Goal: Transaction & Acquisition: Purchase product/service

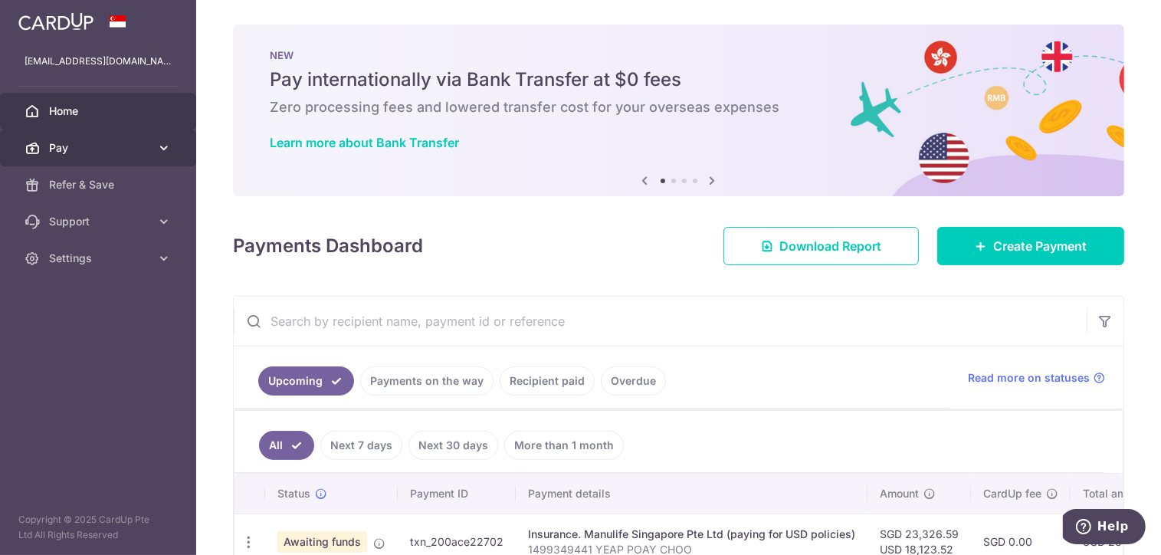
click at [86, 148] on span "Pay" at bounding box center [99, 147] width 101 height 15
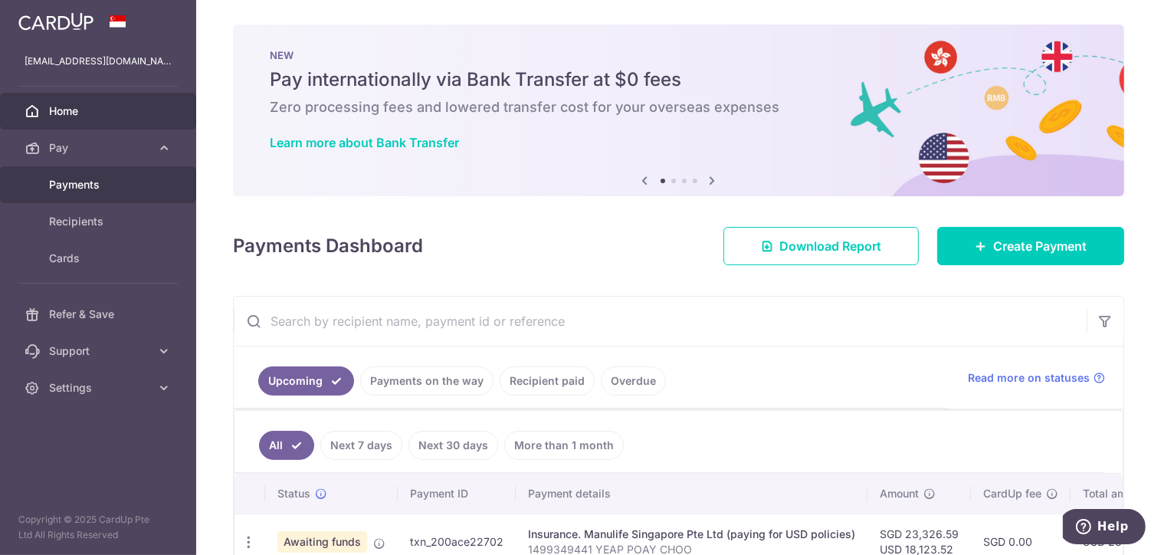
click at [83, 184] on span "Payments" at bounding box center [99, 184] width 101 height 15
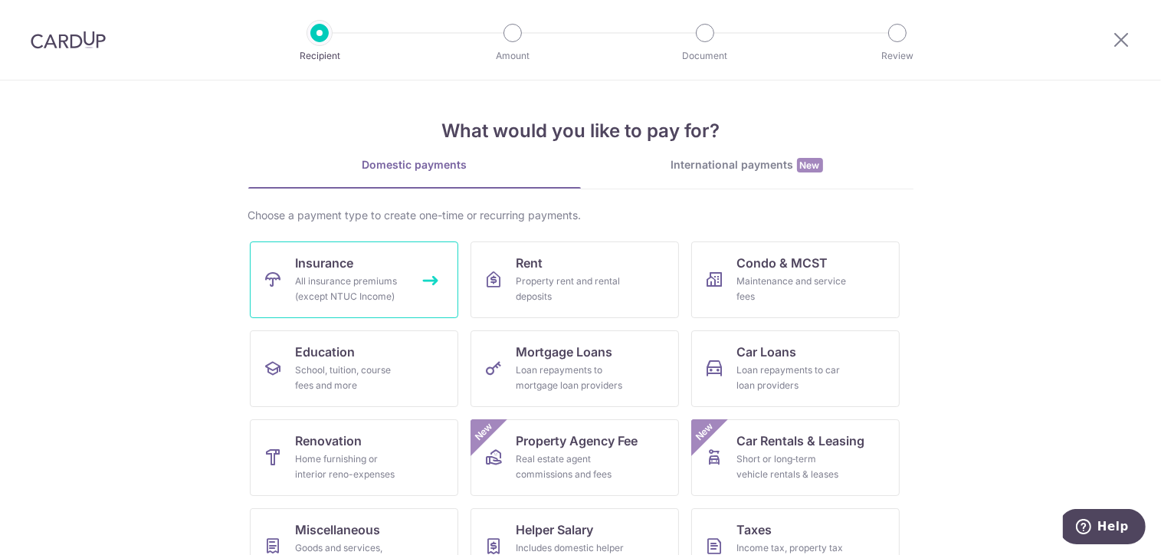
click at [398, 280] on div "All insurance premiums (except NTUC Income)" at bounding box center [351, 289] width 110 height 31
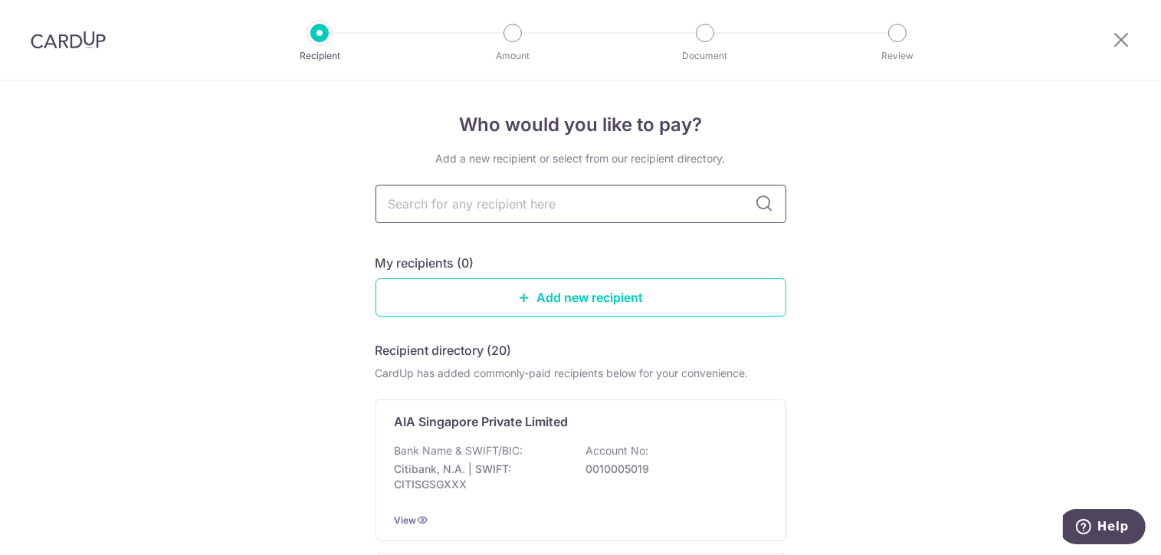
click at [643, 215] on input "text" at bounding box center [580, 204] width 411 height 38
type input "manulife"
click at [762, 203] on icon at bounding box center [764, 204] width 18 height 18
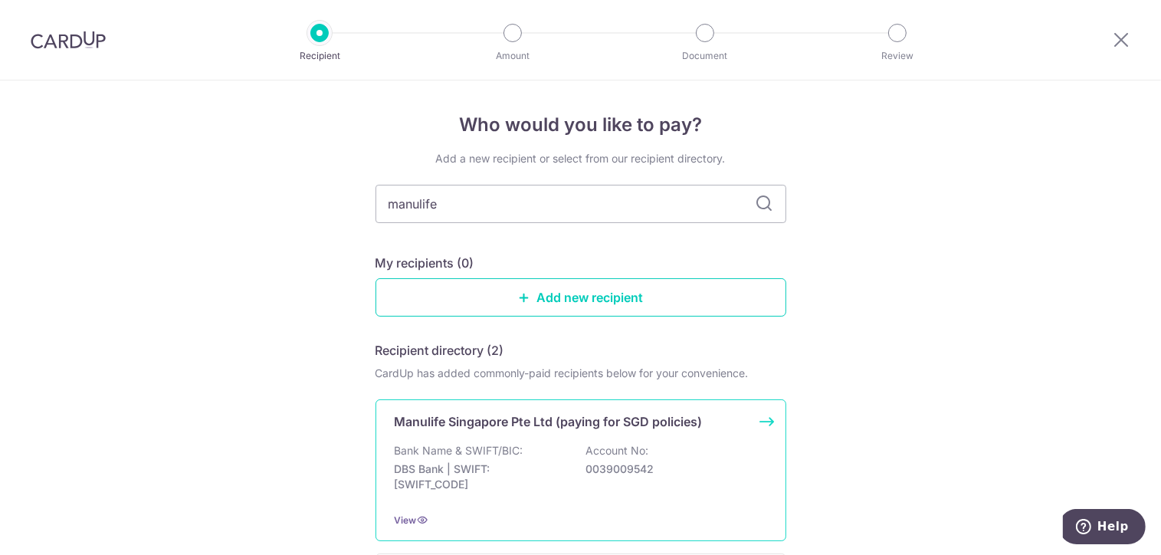
click at [656, 434] on div "Manulife Singapore Pte Ltd (paying for SGD policies) Bank Name & SWIFT/BIC: DBS…" at bounding box center [580, 470] width 411 height 142
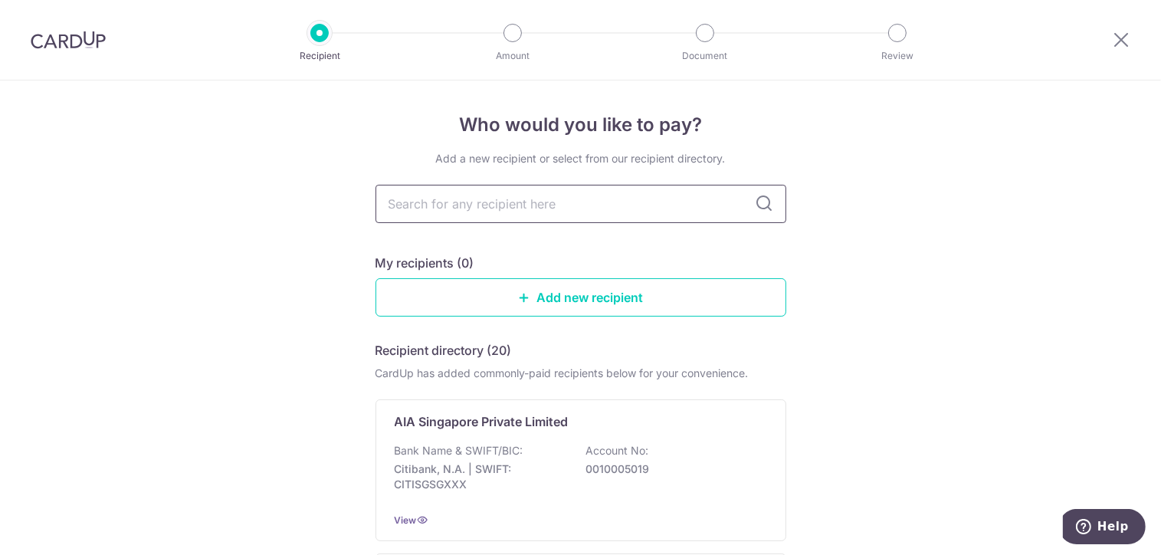
click at [663, 207] on input "text" at bounding box center [580, 204] width 411 height 38
type input "manulife"
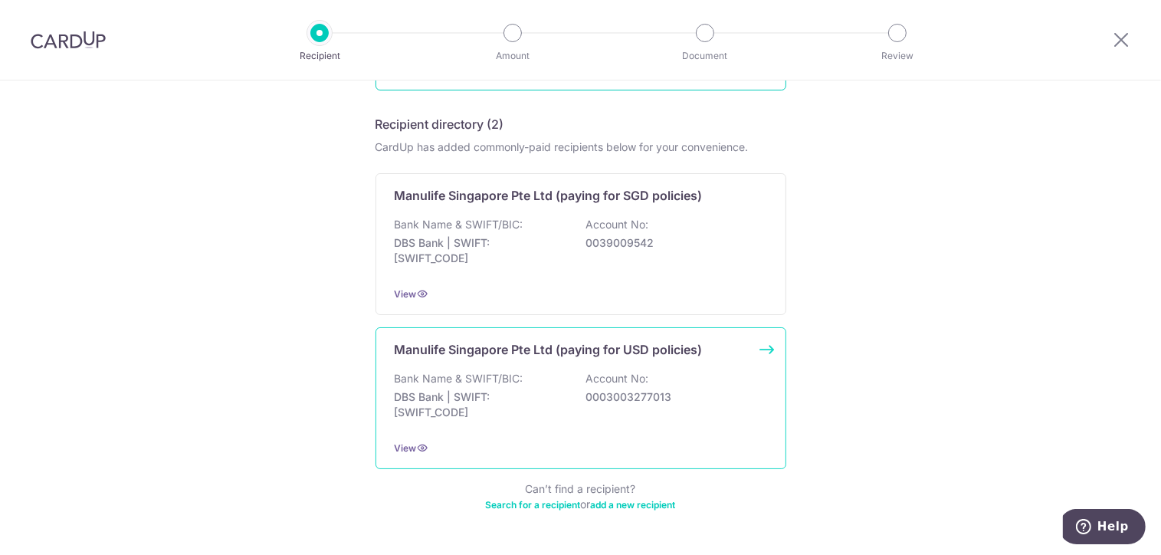
scroll to position [230, 0]
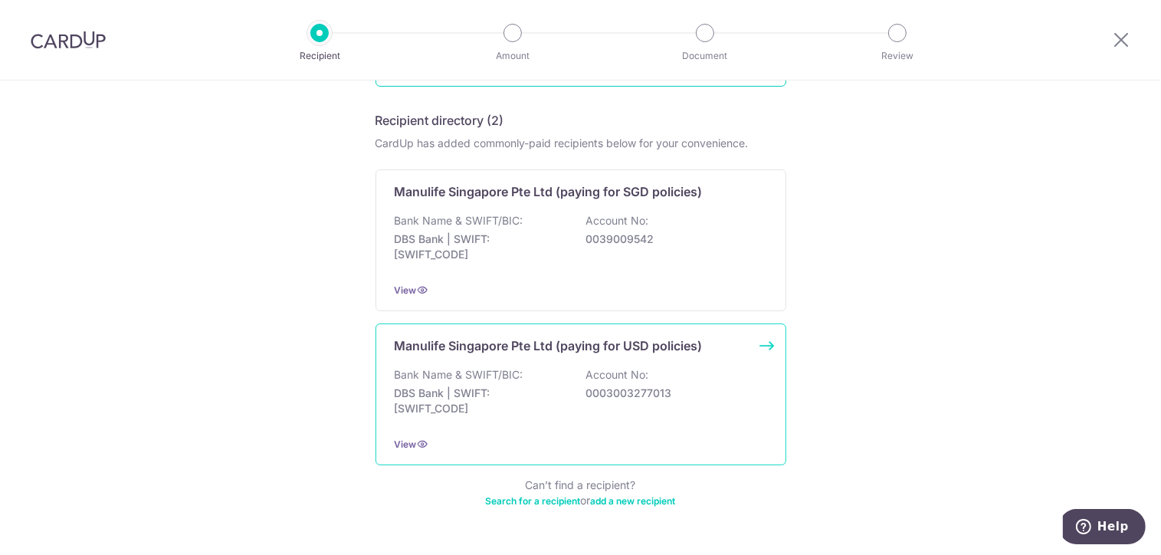
click at [456, 367] on p "Bank Name & SWIFT/BIC:" at bounding box center [459, 374] width 129 height 15
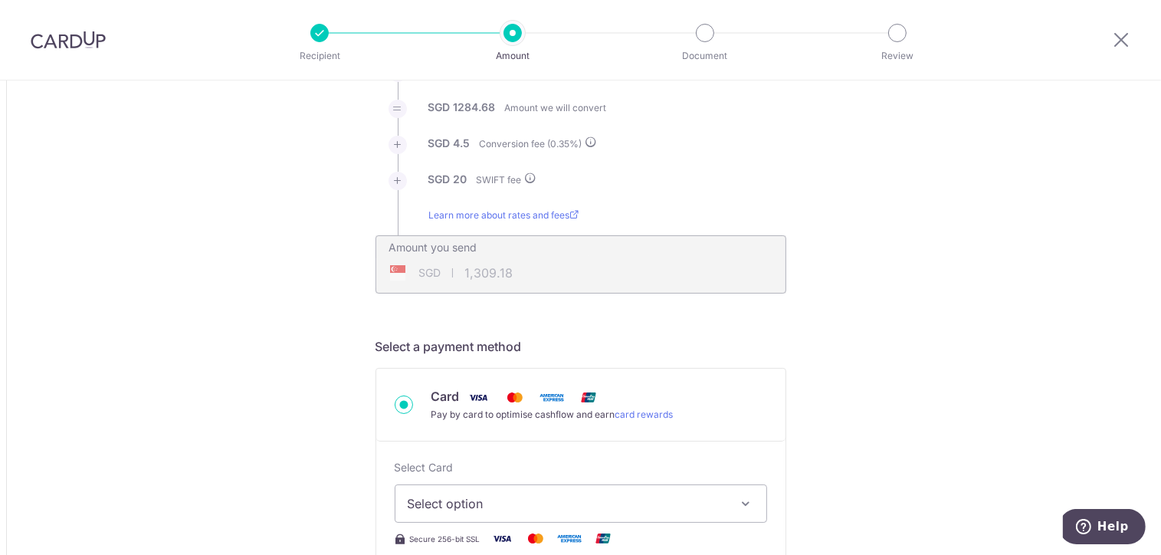
scroll to position [230, 0]
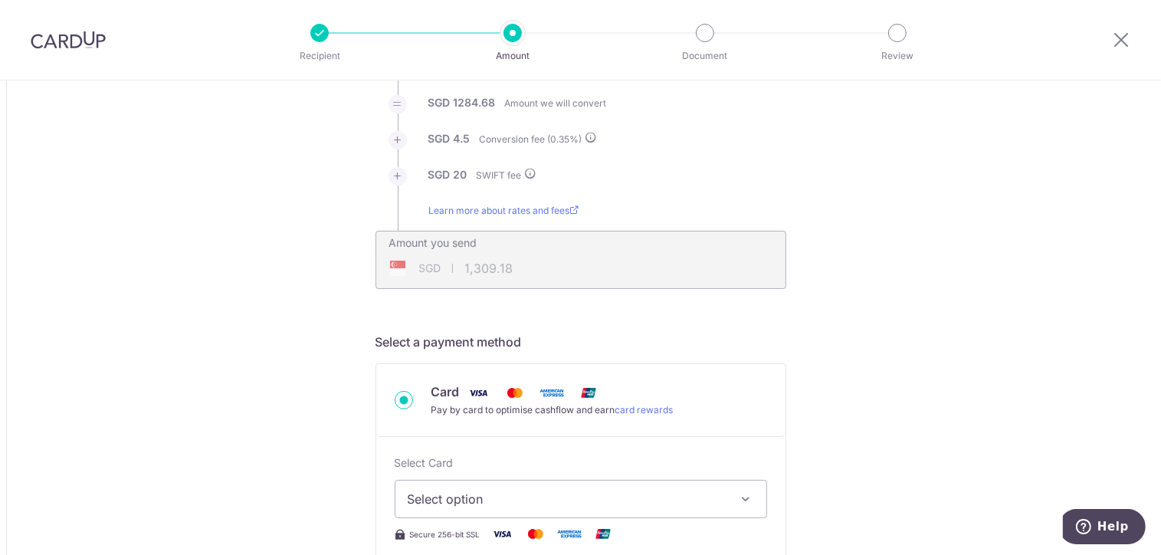
click at [431, 266] on span "SGD" at bounding box center [430, 267] width 22 height 15
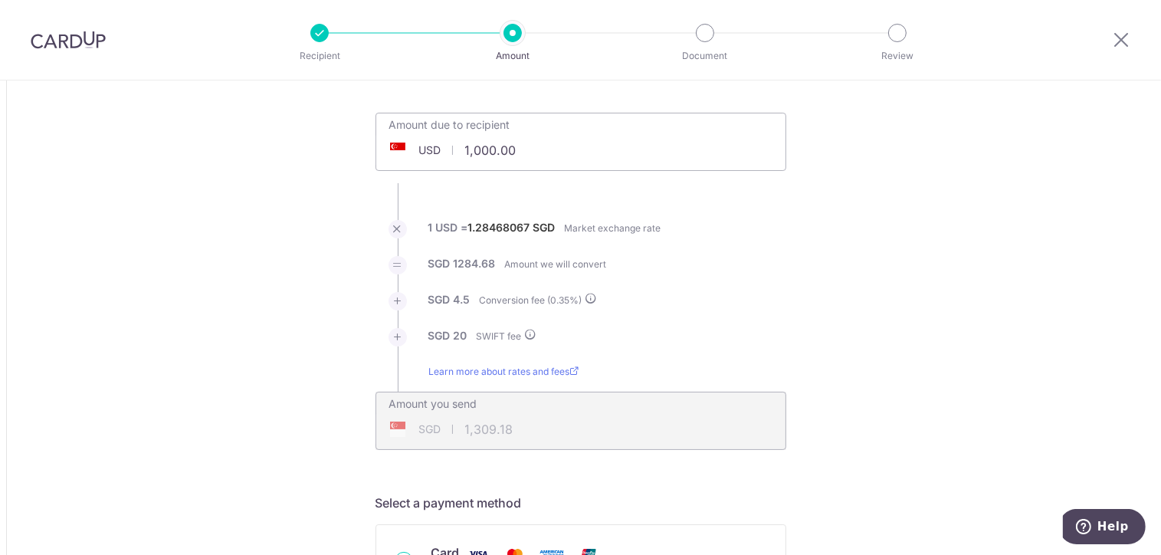
scroll to position [0, 0]
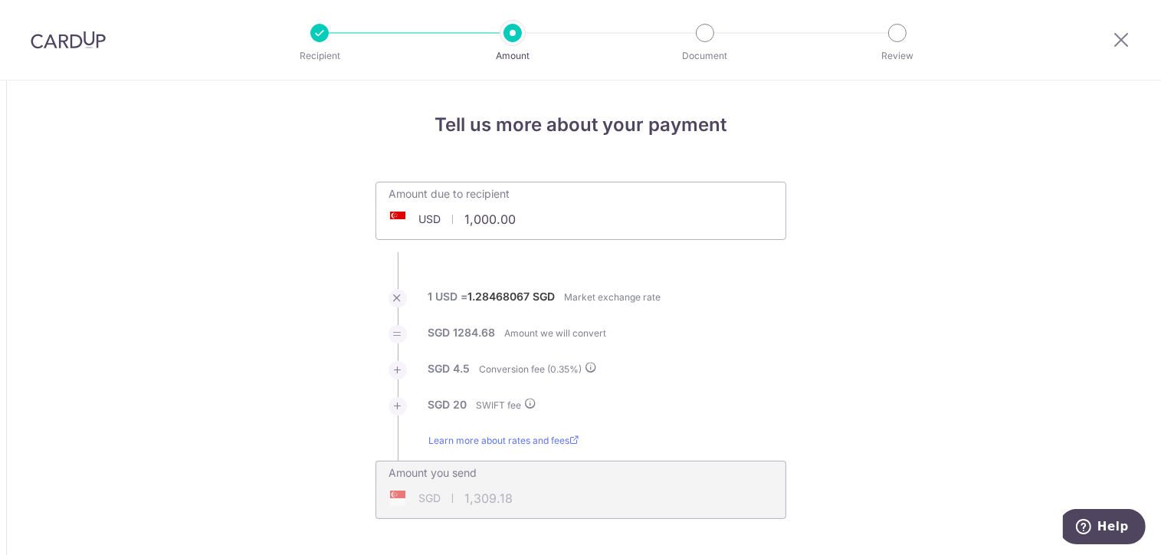
drag, startPoint x: 526, startPoint y: 215, endPoint x: 288, endPoint y: 209, distance: 237.6
type input "1,000.00"
type input "1,309.23"
drag, startPoint x: 609, startPoint y: 211, endPoint x: 457, endPoint y: 198, distance: 152.2
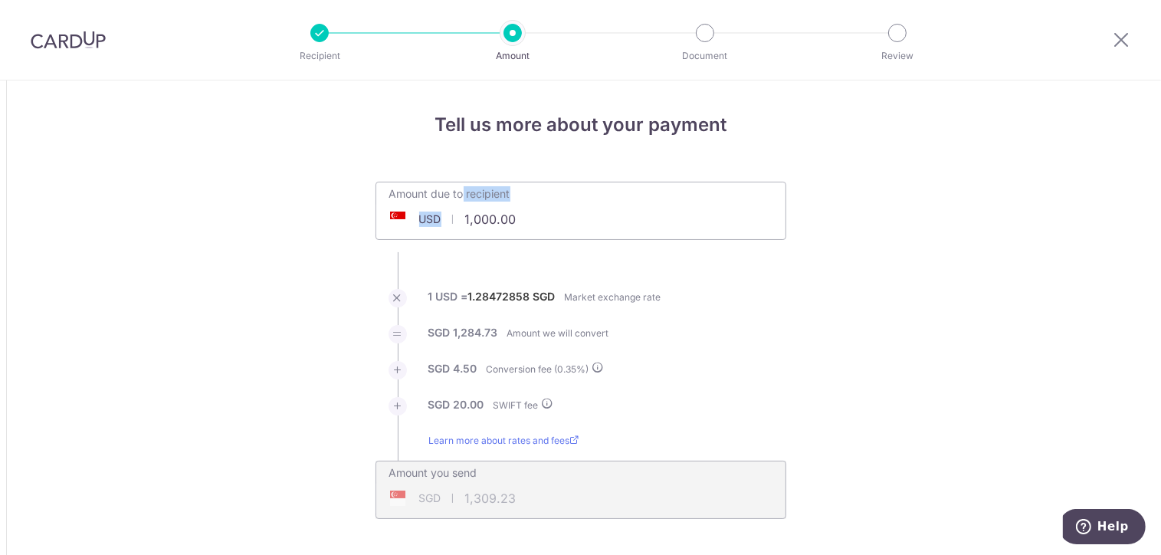
click at [457, 198] on div "Amount due to recipient USD 1,000.00 1000" at bounding box center [580, 200] width 409 height 36
click at [542, 218] on input "1,000.00" at bounding box center [494, 218] width 237 height 35
click at [532, 217] on input "1,000.00" at bounding box center [494, 218] width 237 height 35
paste input "18123.52"
click at [763, 323] on li "1 USD = 1.28472858 SGD Market exchange rate" at bounding box center [580, 307] width 411 height 36
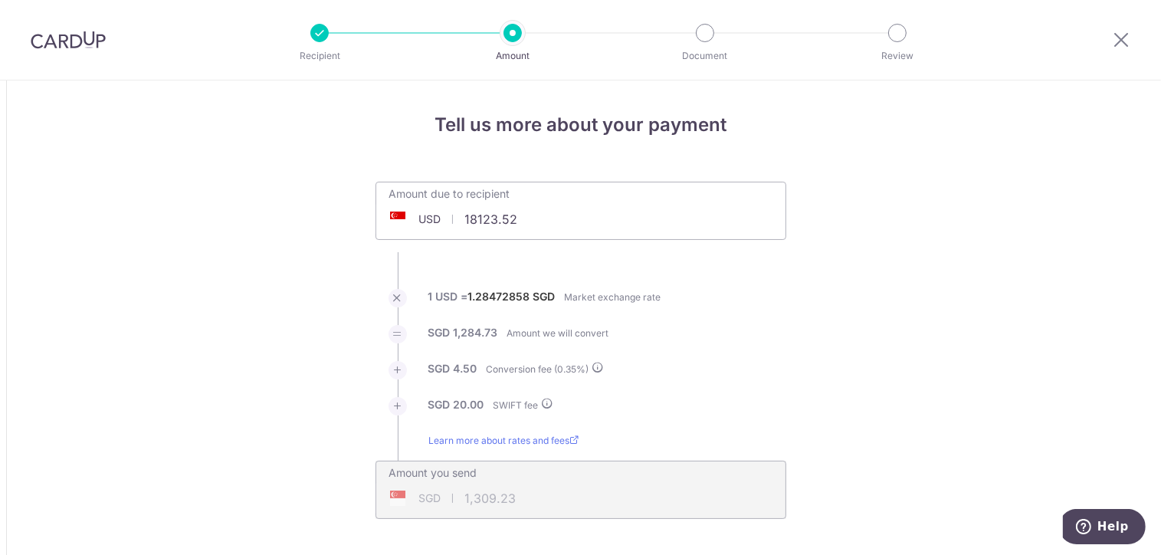
type input "18,123.52"
type input "23,385.49"
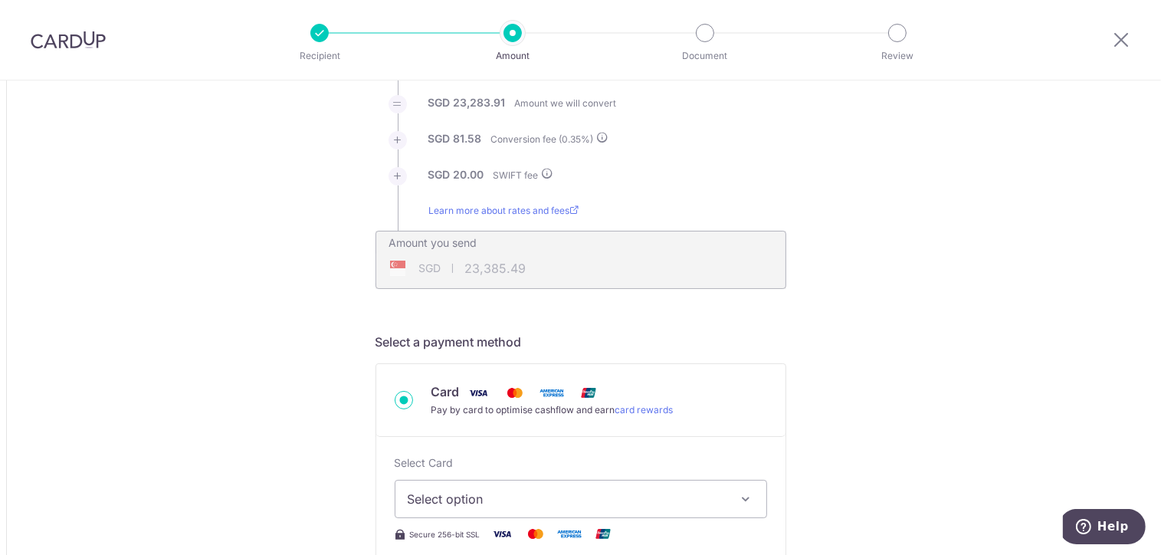
scroll to position [383, 0]
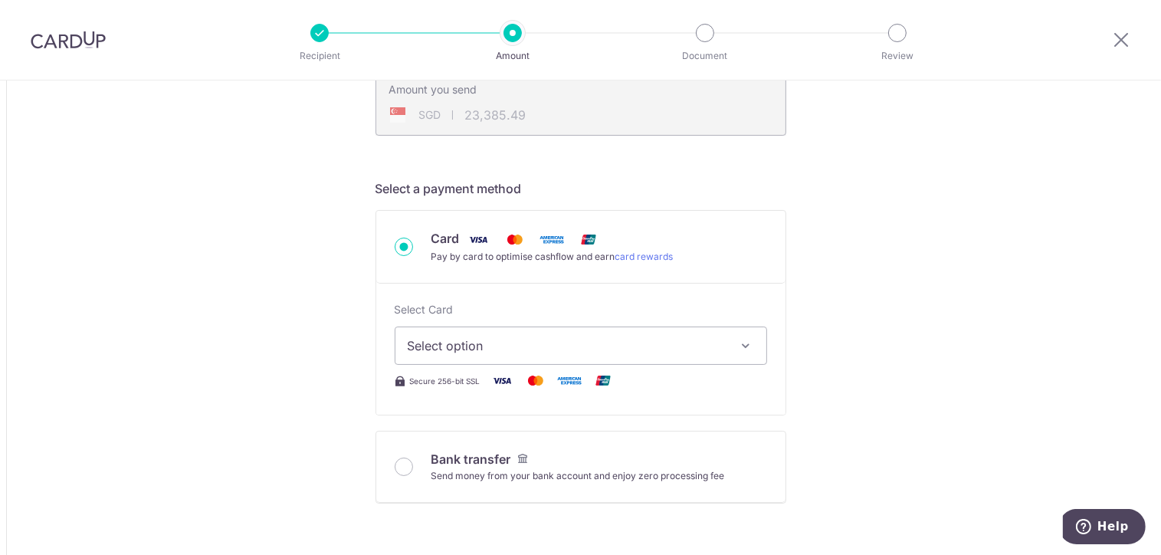
click at [535, 349] on span "Select option" at bounding box center [567, 345] width 319 height 18
click at [614, 345] on span "Select option" at bounding box center [567, 345] width 319 height 18
drag, startPoint x: 988, startPoint y: 365, endPoint x: 967, endPoint y: 365, distance: 21.5
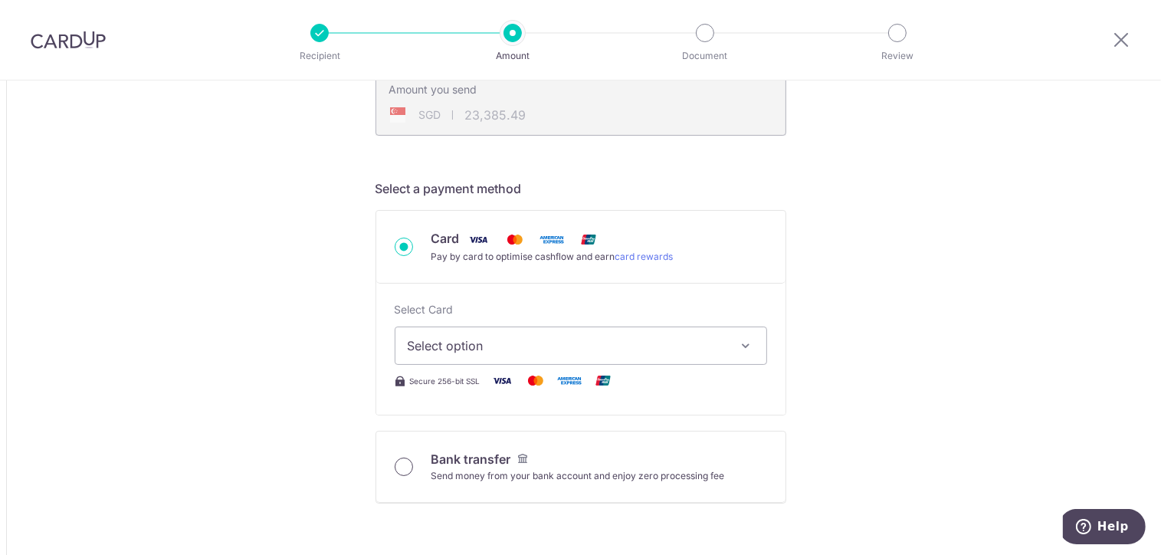
click at [400, 464] on input "Bank transfer Send money from your bank account and enjoy zero processing fee" at bounding box center [404, 466] width 18 height 18
radio input "true"
type input "18,123.52"
type input "23,348.34"
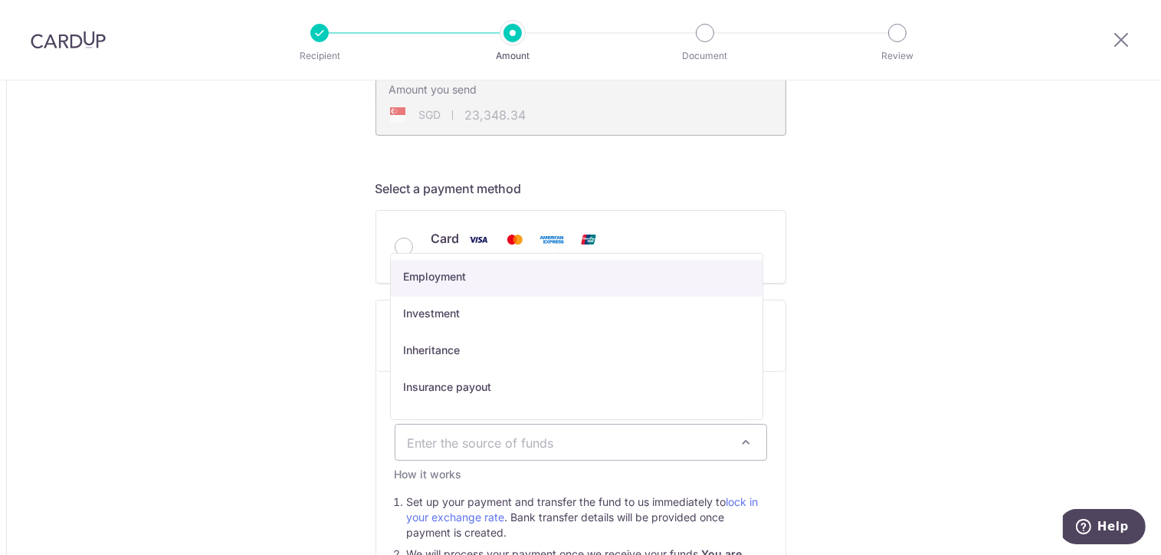
click at [620, 436] on span "Enter the source of funds" at bounding box center [569, 442] width 322 height 17
select select "7"
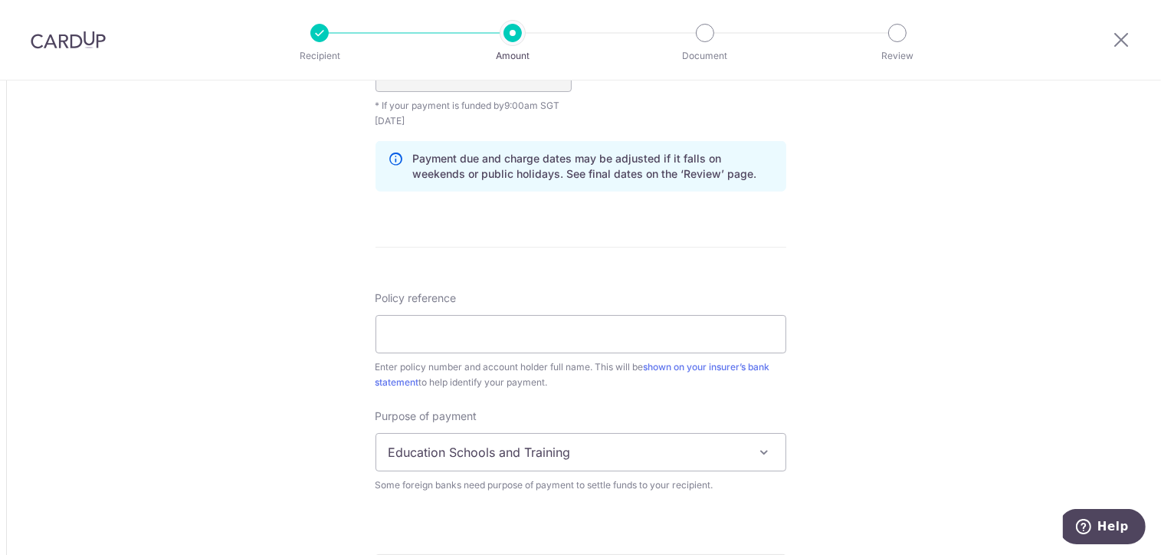
scroll to position [1302, 0]
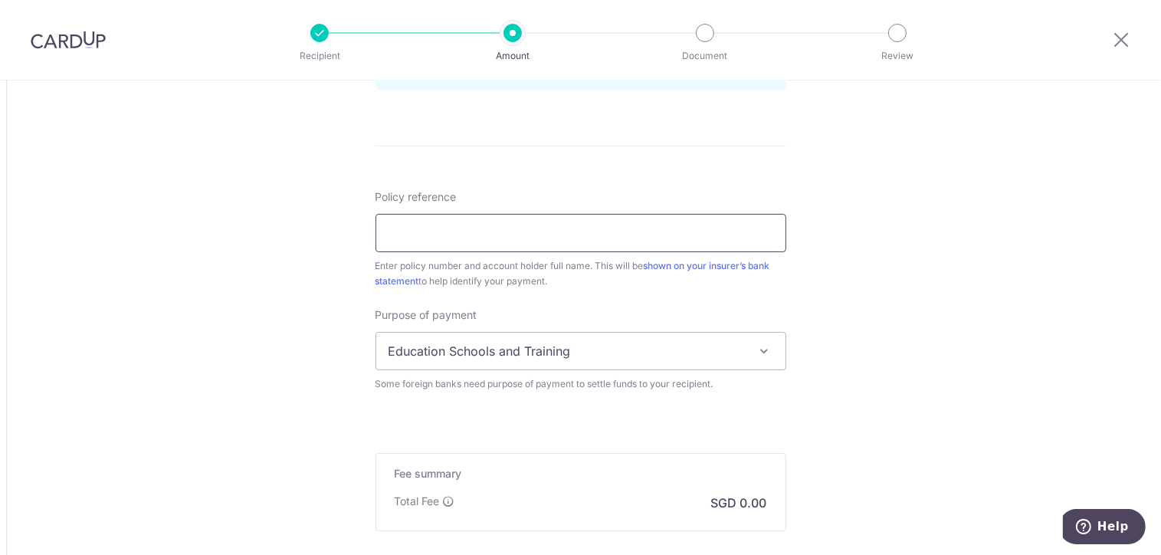
click at [467, 238] on input "Policy reference" at bounding box center [580, 233] width 411 height 38
paste input "1499349441"
click at [545, 238] on input "1499349441" at bounding box center [580, 233] width 411 height 38
type input "1499349441 YEAP POAY CHOO"
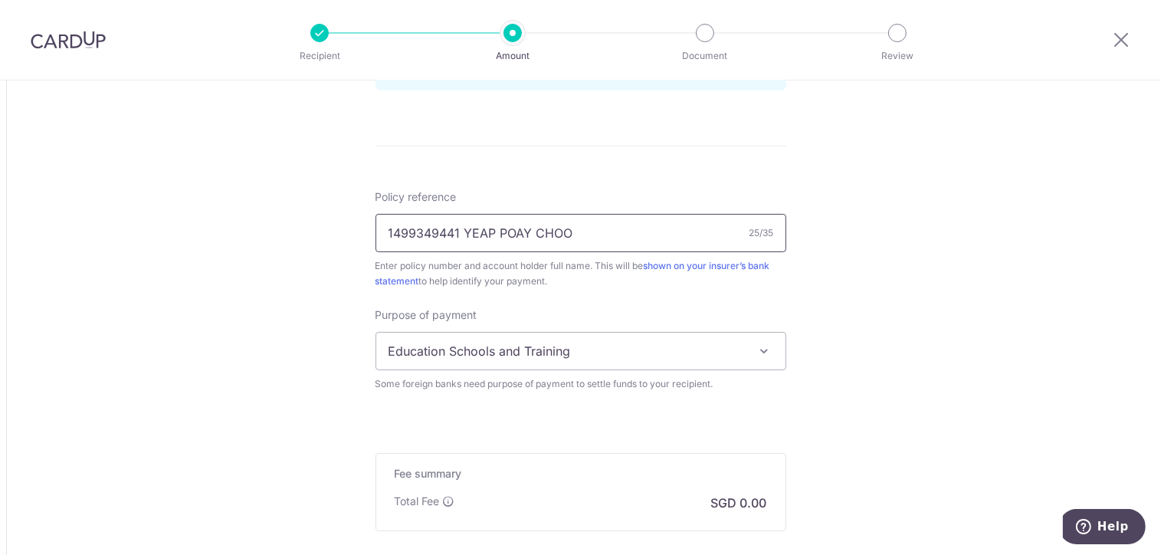
scroll to position [1334, 0]
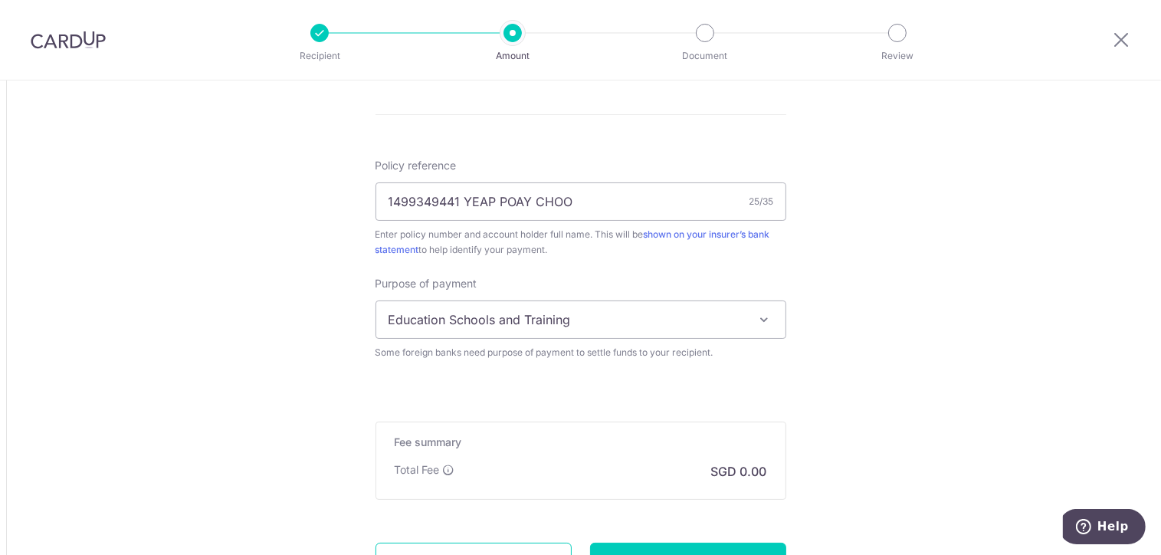
click at [619, 319] on span "Education Schools and Training" at bounding box center [580, 319] width 409 height 37
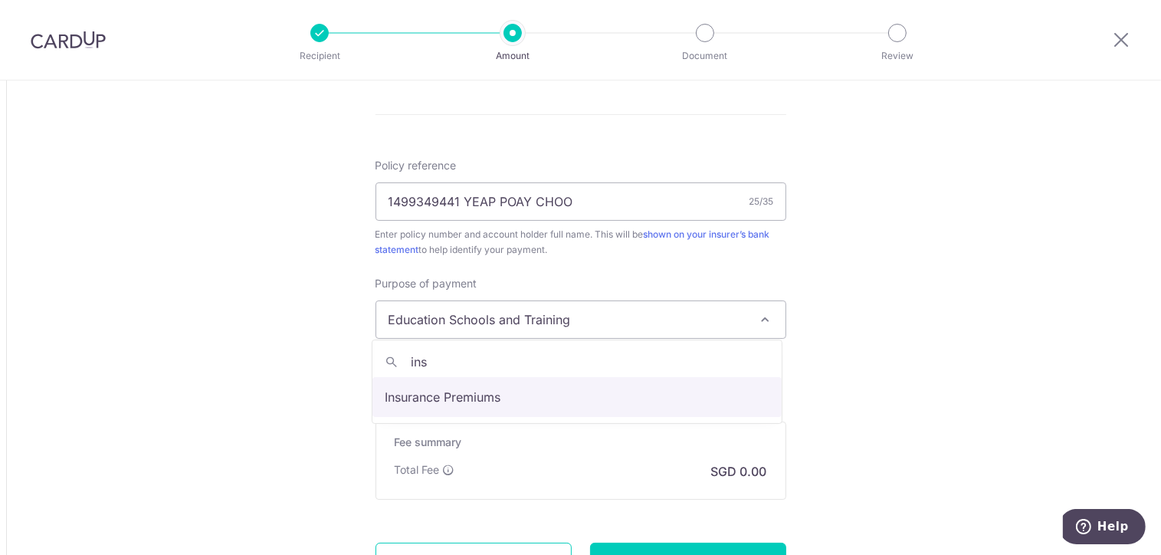
type input "ins"
select select "Insurance Premiums"
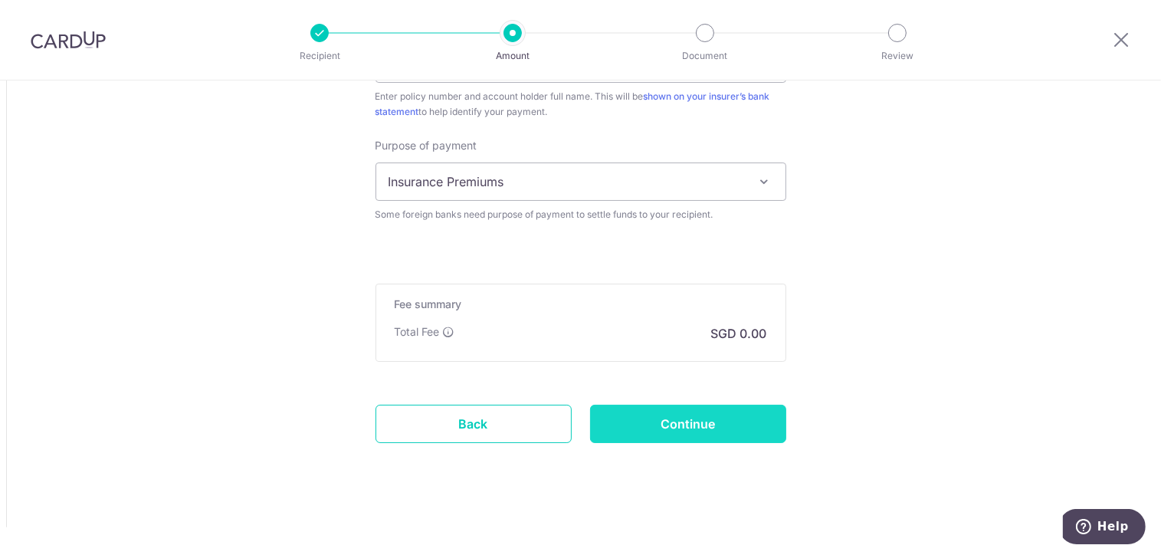
scroll to position [1473, 0]
click at [716, 408] on input "Continue" at bounding box center [688, 423] width 196 height 38
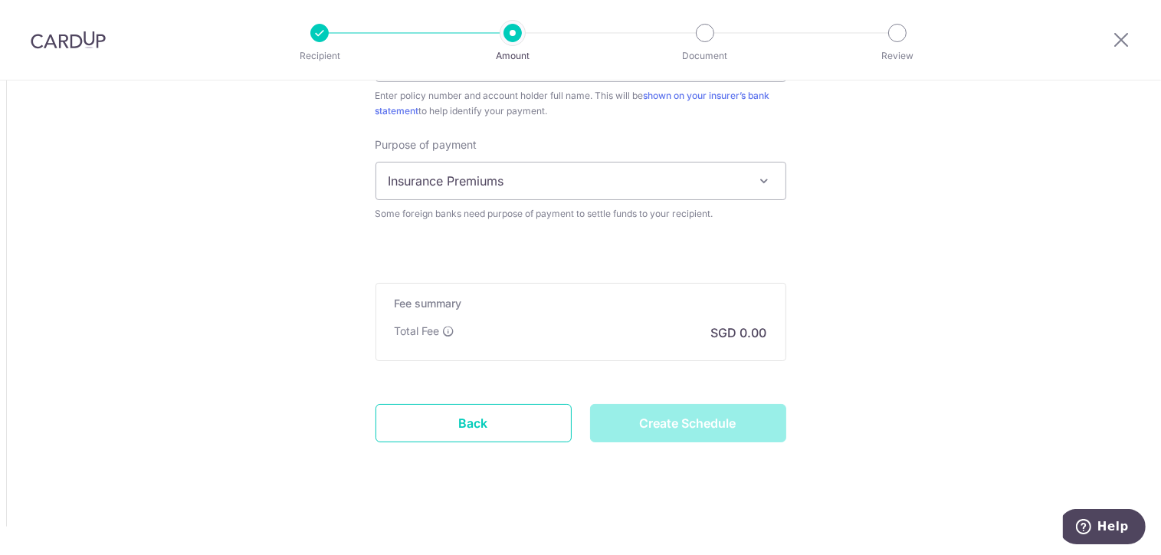
type input "Create Schedule"
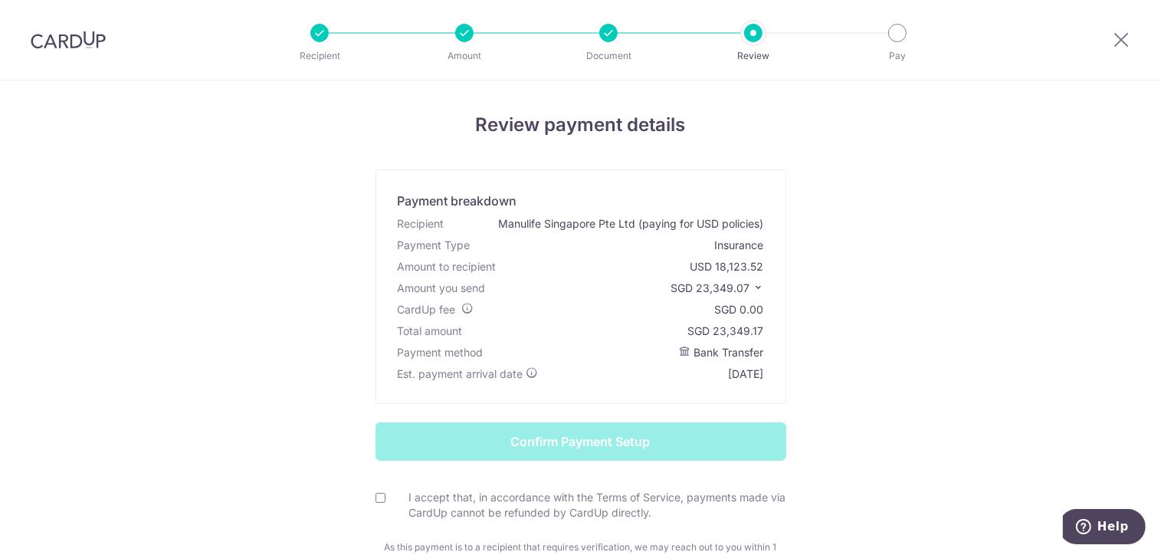
click at [375, 498] on input "I accept that, in accordance with the Terms of Service, payments made via CardU…" at bounding box center [380, 498] width 10 height 10
checkbox input "true"
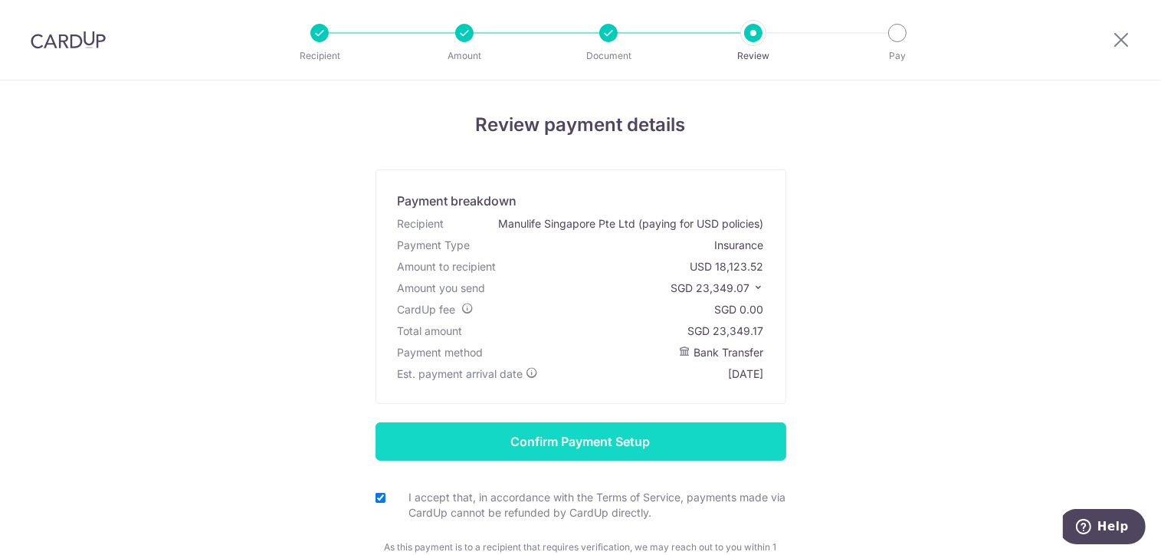
click at [667, 442] on input "Confirm Payment Setup" at bounding box center [580, 441] width 411 height 38
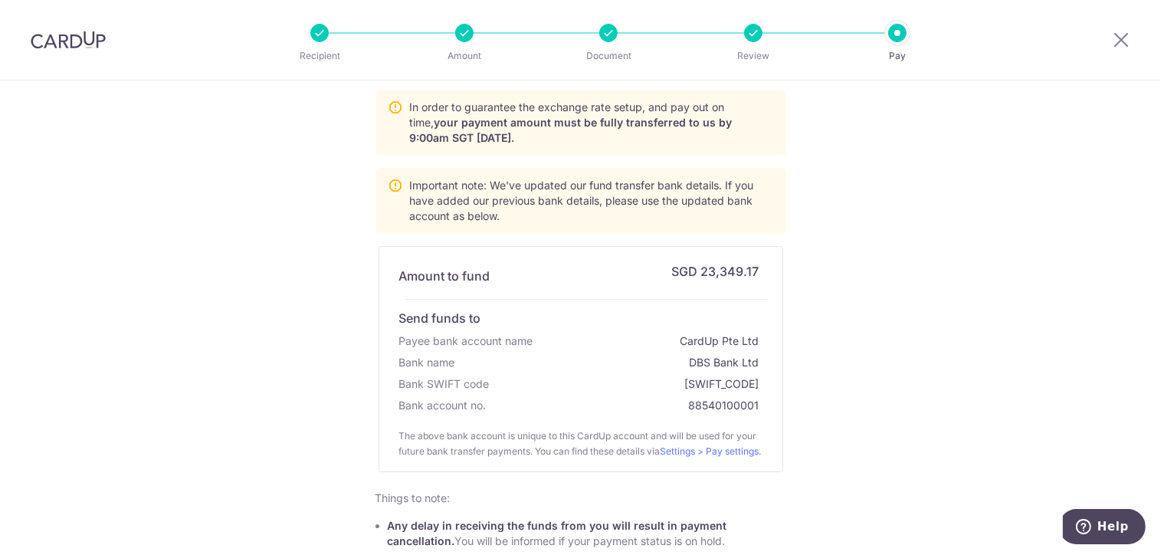
scroll to position [153, 0]
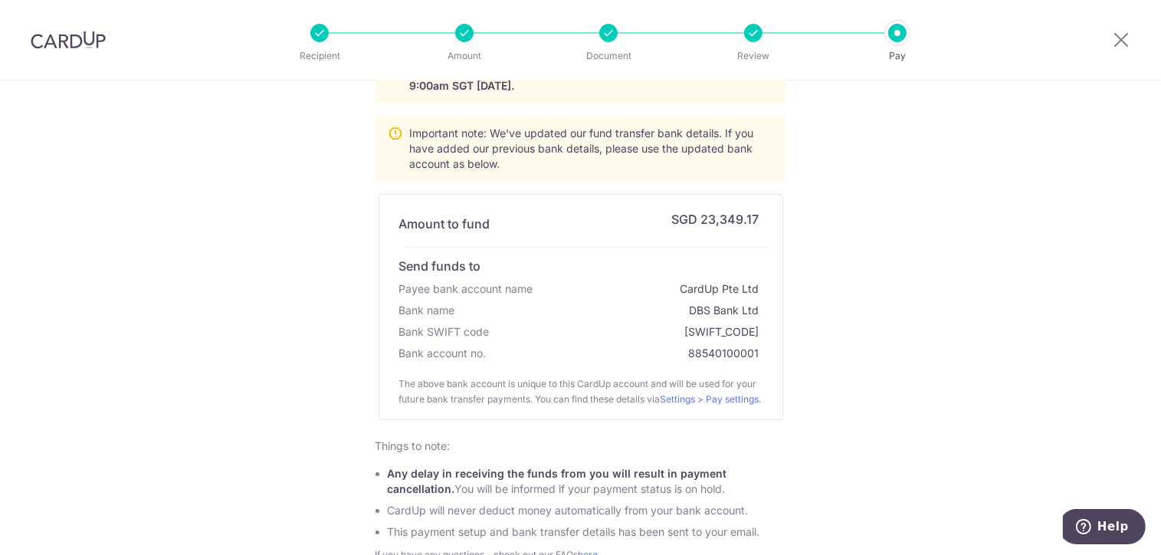
drag, startPoint x: 686, startPoint y: 350, endPoint x: 775, endPoint y: 351, distance: 88.1
click at [775, 351] on div "Amount to fund SGD 23,349.17 Send funds to Payee bank account name CardUp Pte L…" at bounding box center [580, 307] width 405 height 226
copy div "88540100001"
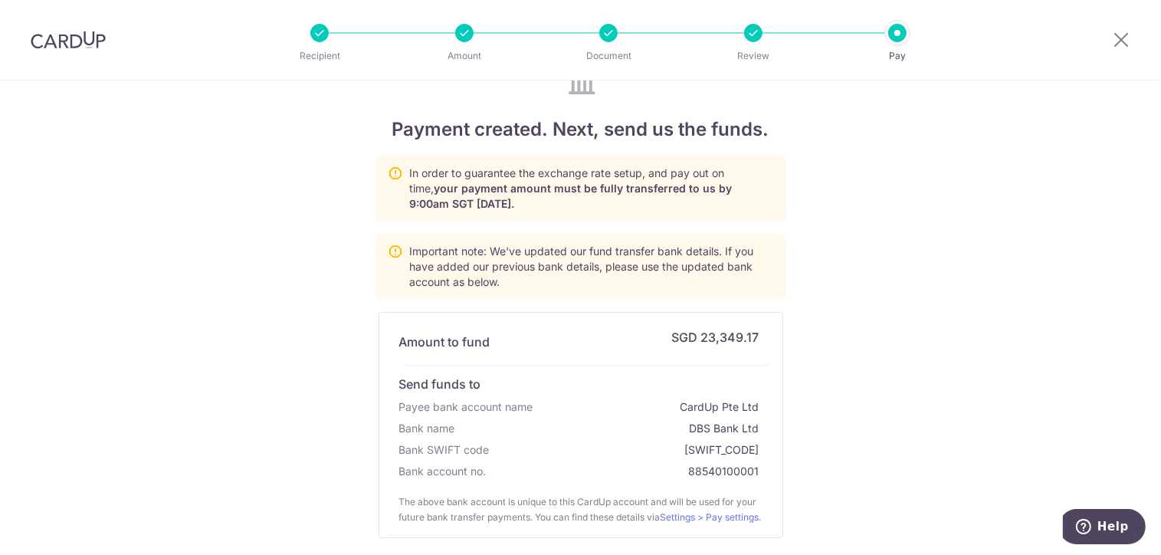
scroll to position [0, 0]
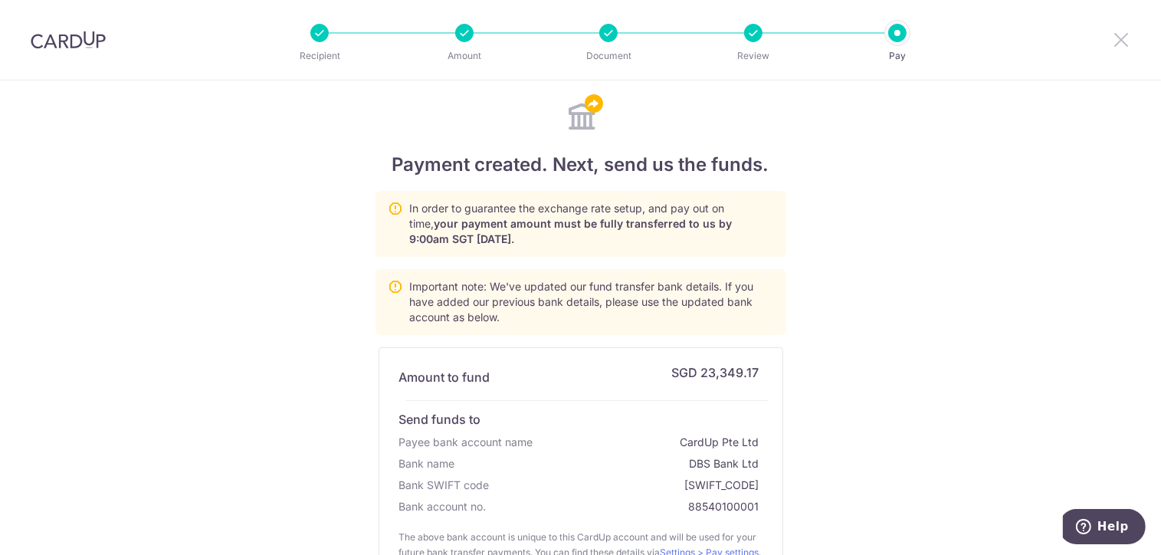
click at [1119, 36] on icon at bounding box center [1121, 39] width 18 height 19
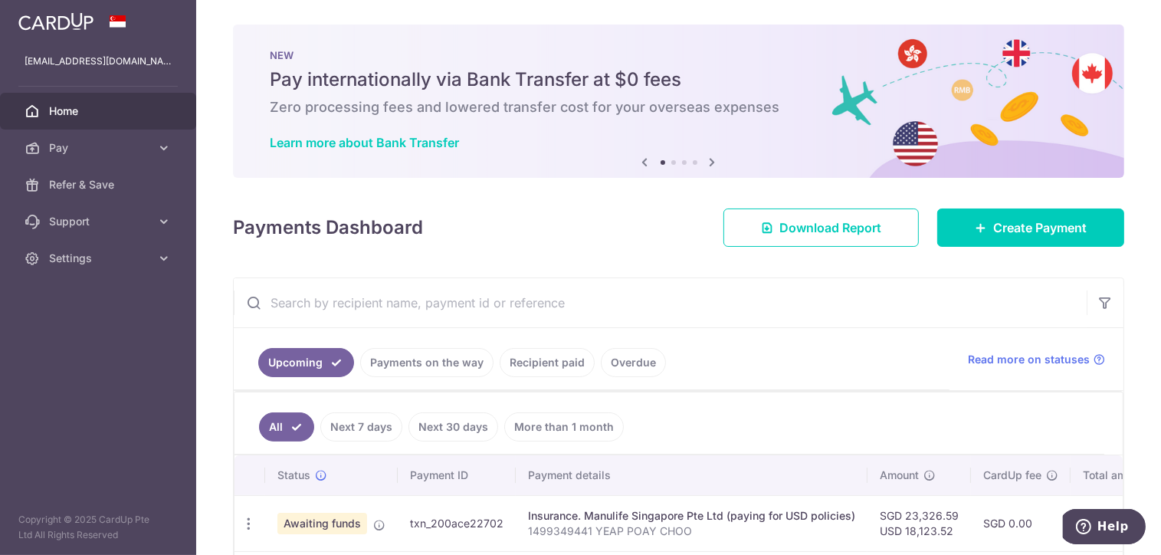
scroll to position [132, 0]
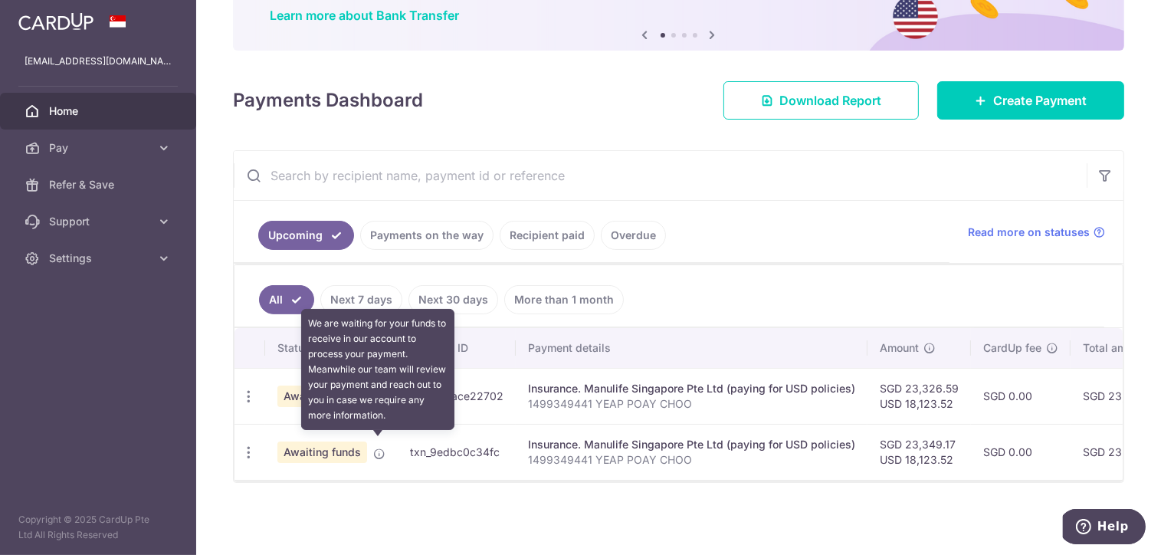
click at [378, 447] on icon at bounding box center [379, 453] width 12 height 12
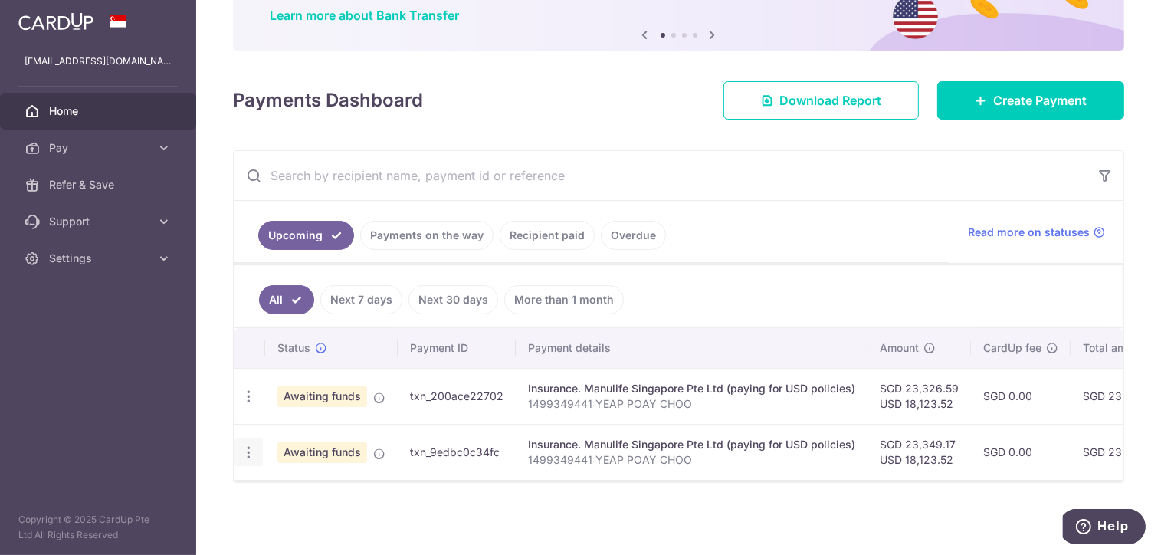
click at [248, 445] on icon "button" at bounding box center [249, 452] width 16 height 16
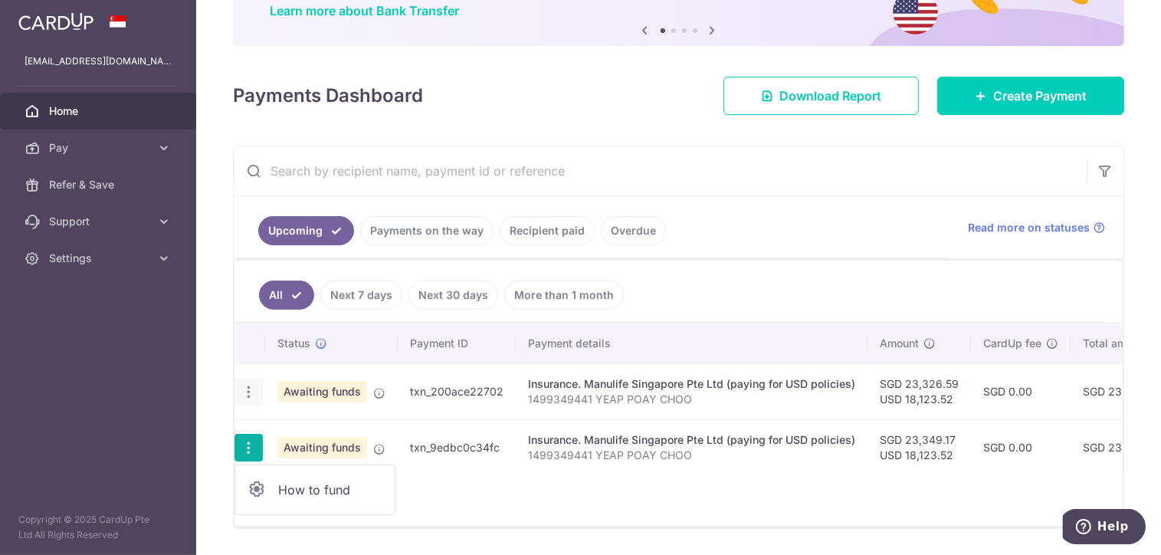
click at [245, 384] on icon "button" at bounding box center [249, 392] width 16 height 16
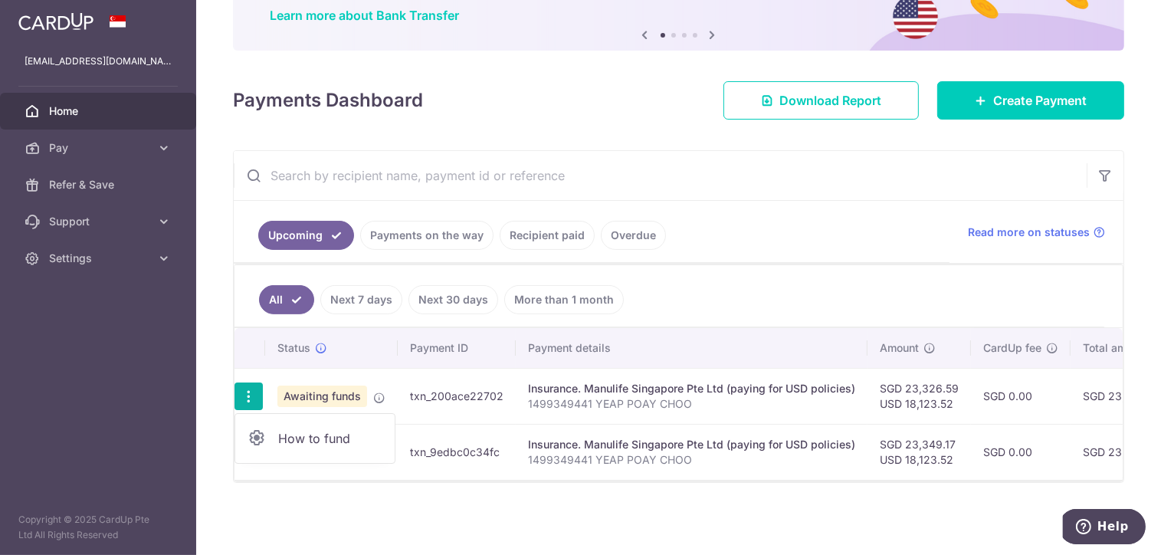
click at [249, 388] on icon "button" at bounding box center [249, 396] width 16 height 16
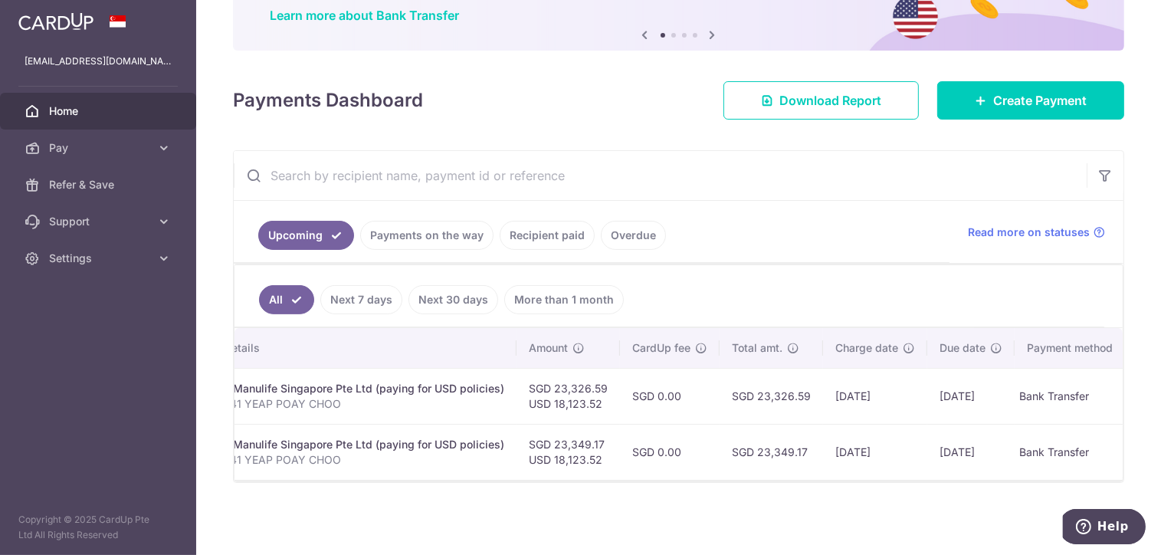
scroll to position [0, 0]
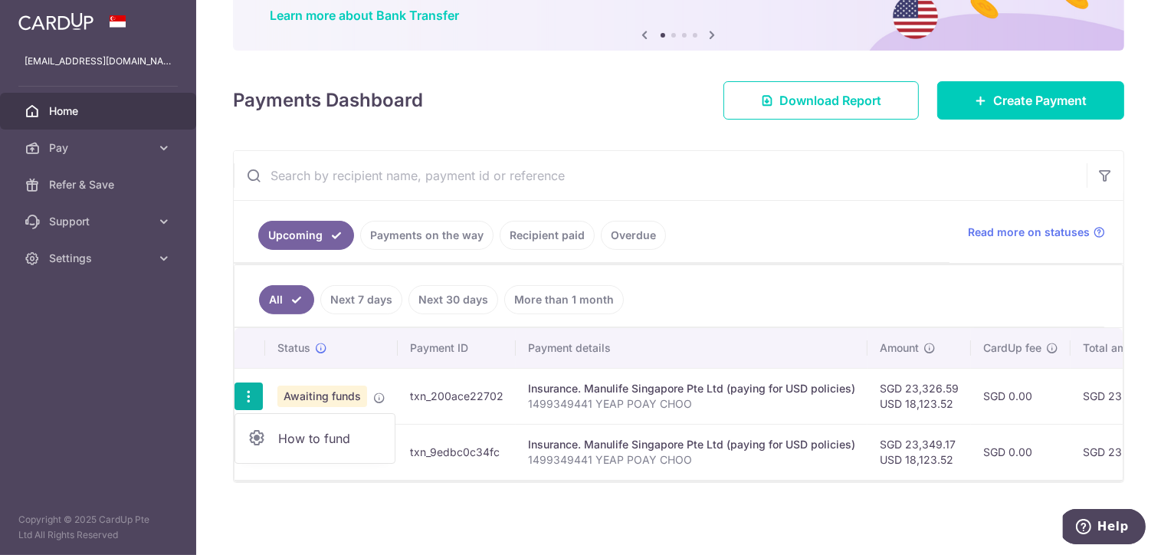
drag, startPoint x: 246, startPoint y: 386, endPoint x: 744, endPoint y: 188, distance: 536.1
click at [744, 188] on input "text" at bounding box center [660, 175] width 853 height 49
click at [444, 221] on link "Payments on the way" at bounding box center [426, 235] width 133 height 29
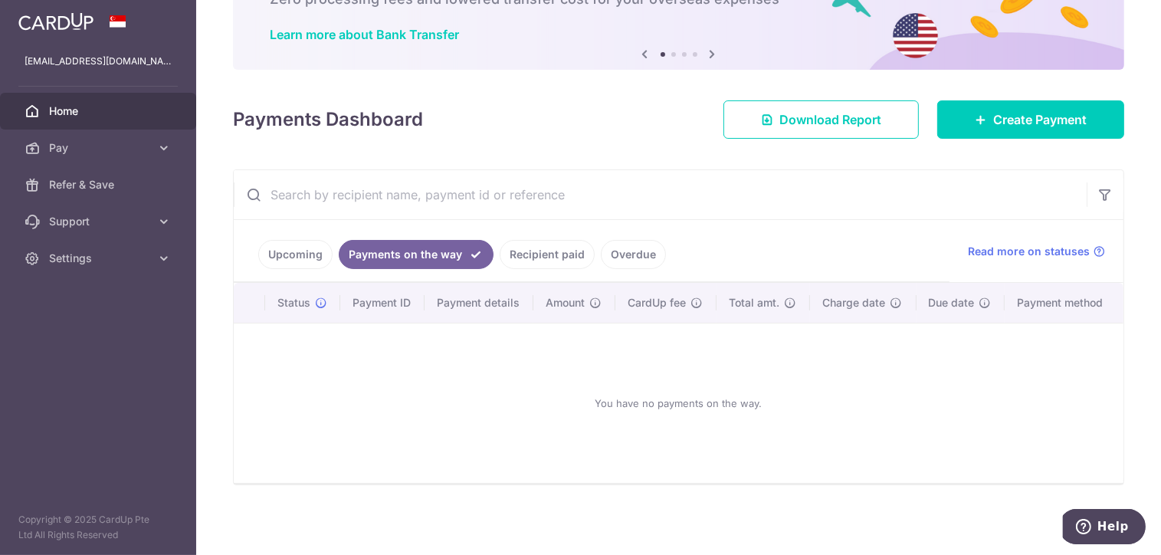
click at [562, 245] on link "Recipient paid" at bounding box center [547, 254] width 95 height 29
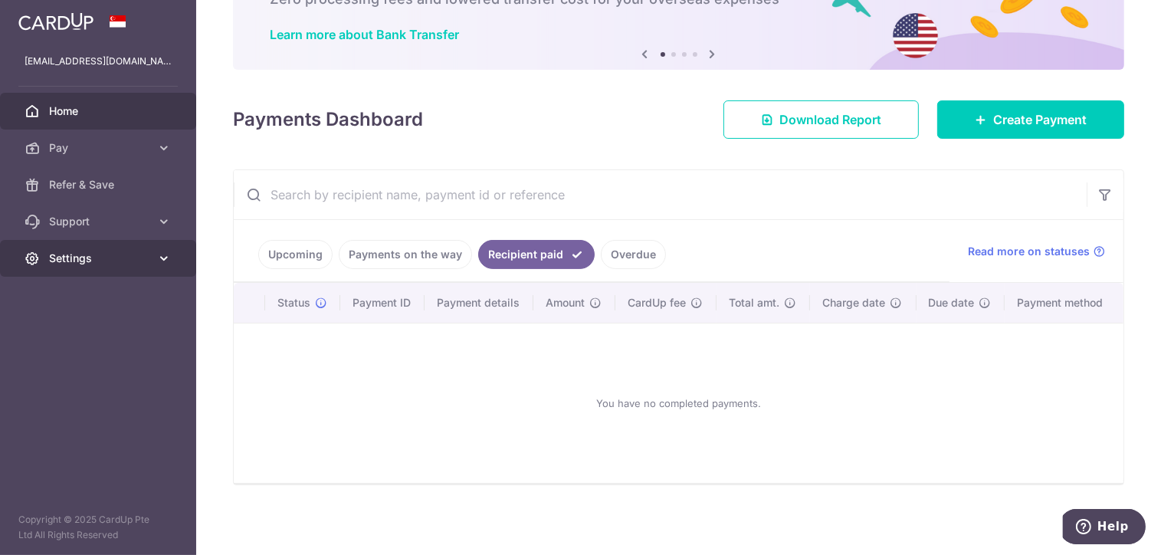
click at [83, 251] on span "Settings" at bounding box center [99, 258] width 101 height 15
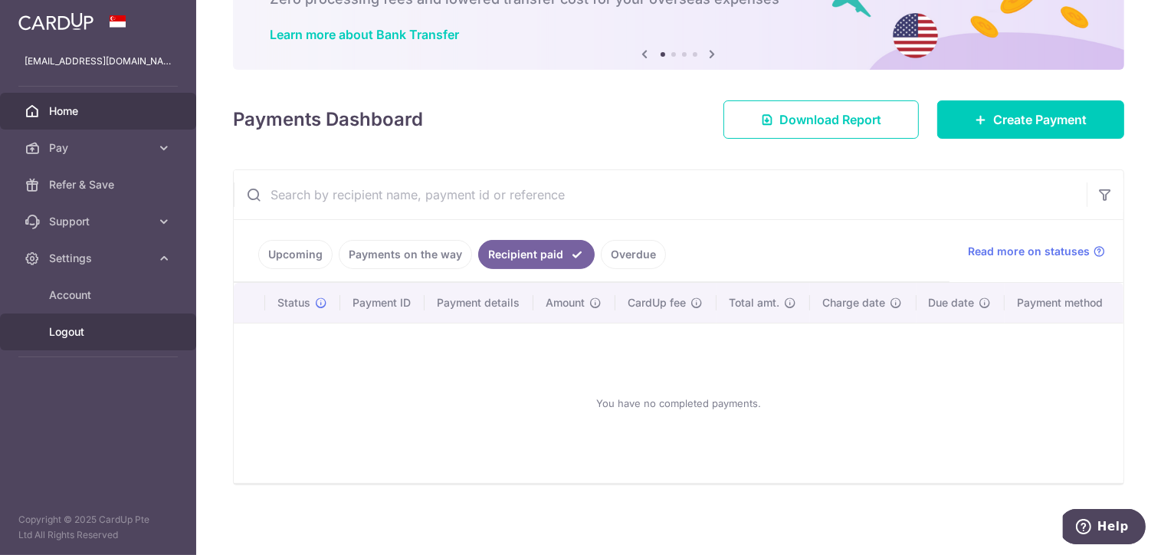
click at [85, 329] on span "Logout" at bounding box center [99, 331] width 101 height 15
